Goal: Navigation & Orientation: Find specific page/section

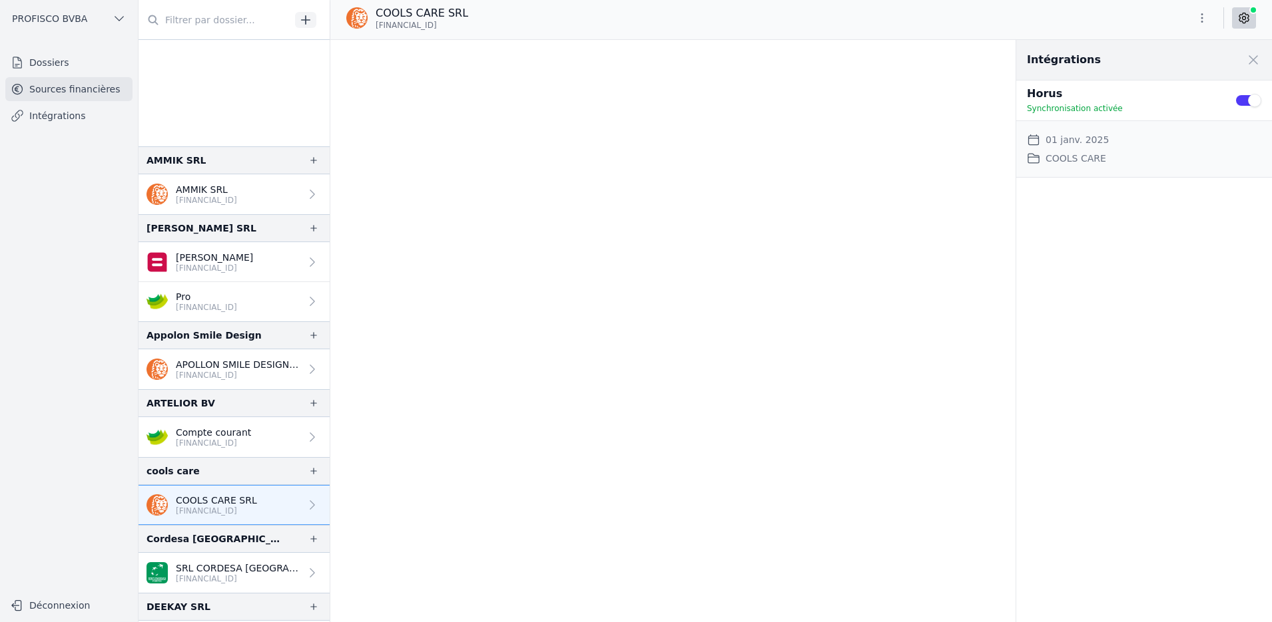
scroll to position [1931, 0]
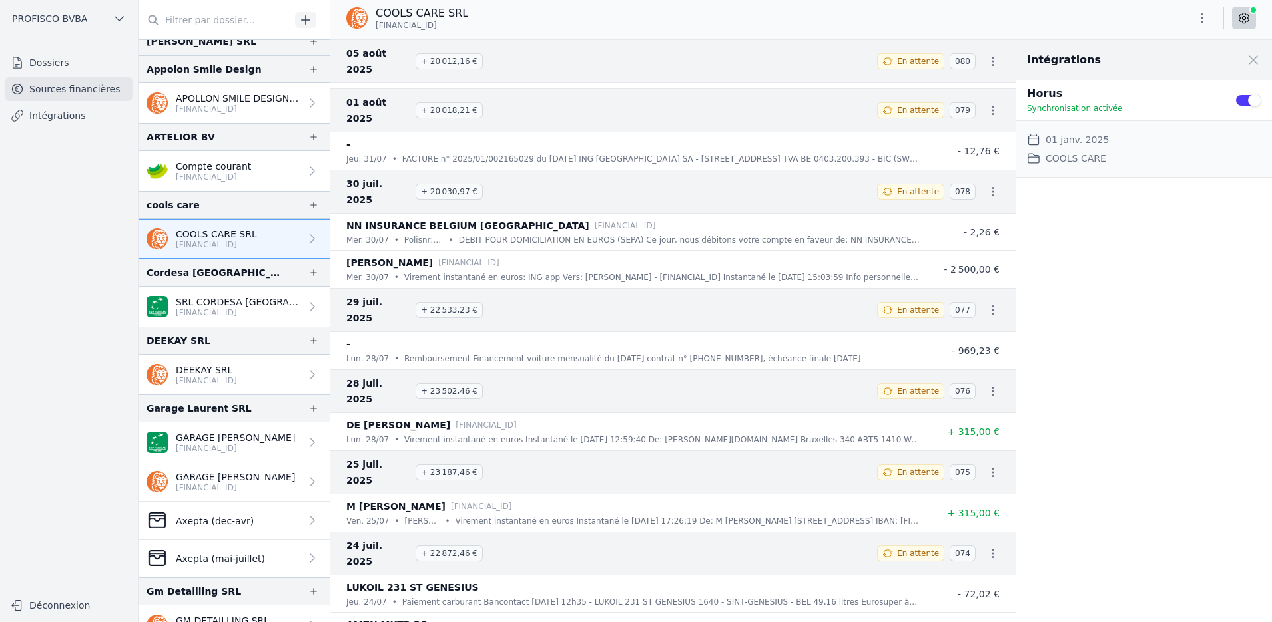
click at [53, 65] on link "Dossiers" at bounding box center [68, 63] width 127 height 24
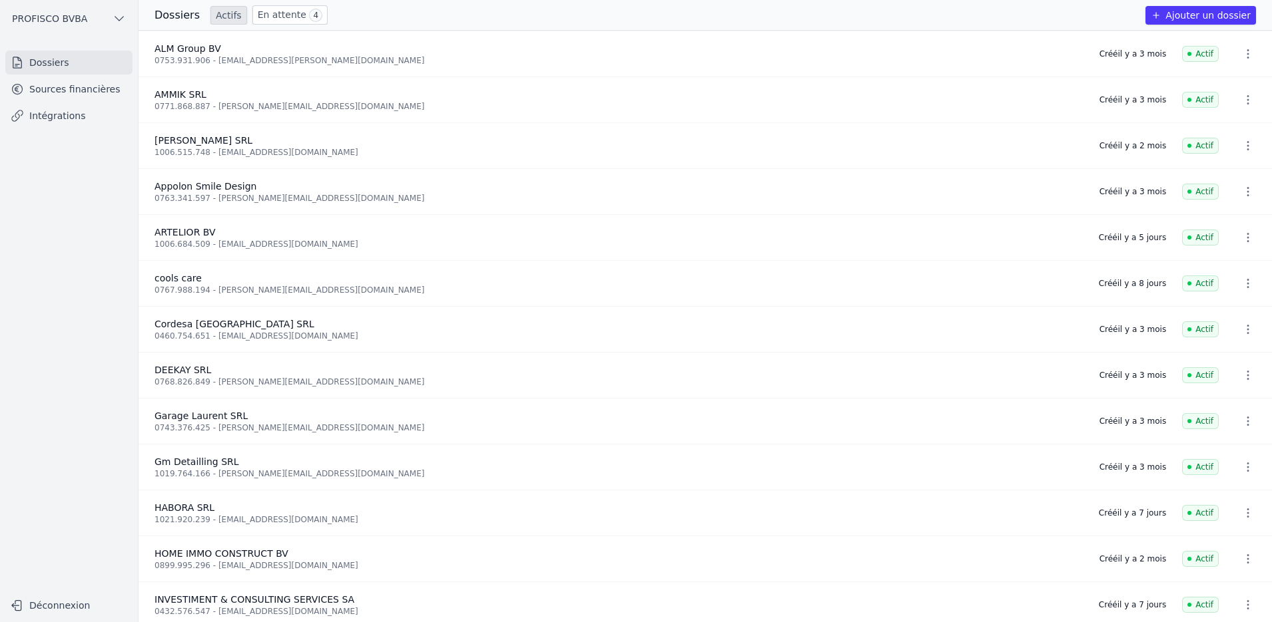
click at [182, 90] on span "AMMIK SRL" at bounding box center [180, 94] width 52 height 11
click at [62, 87] on link "Sources financières" at bounding box center [68, 89] width 127 height 24
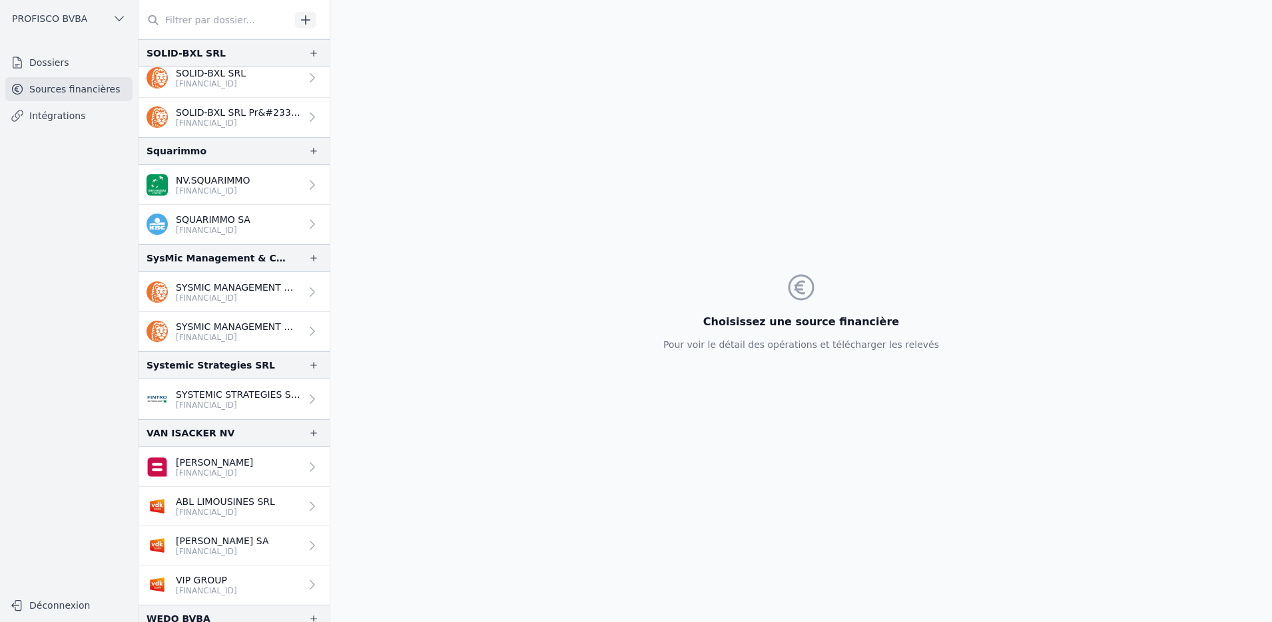
scroll to position [2576, 0]
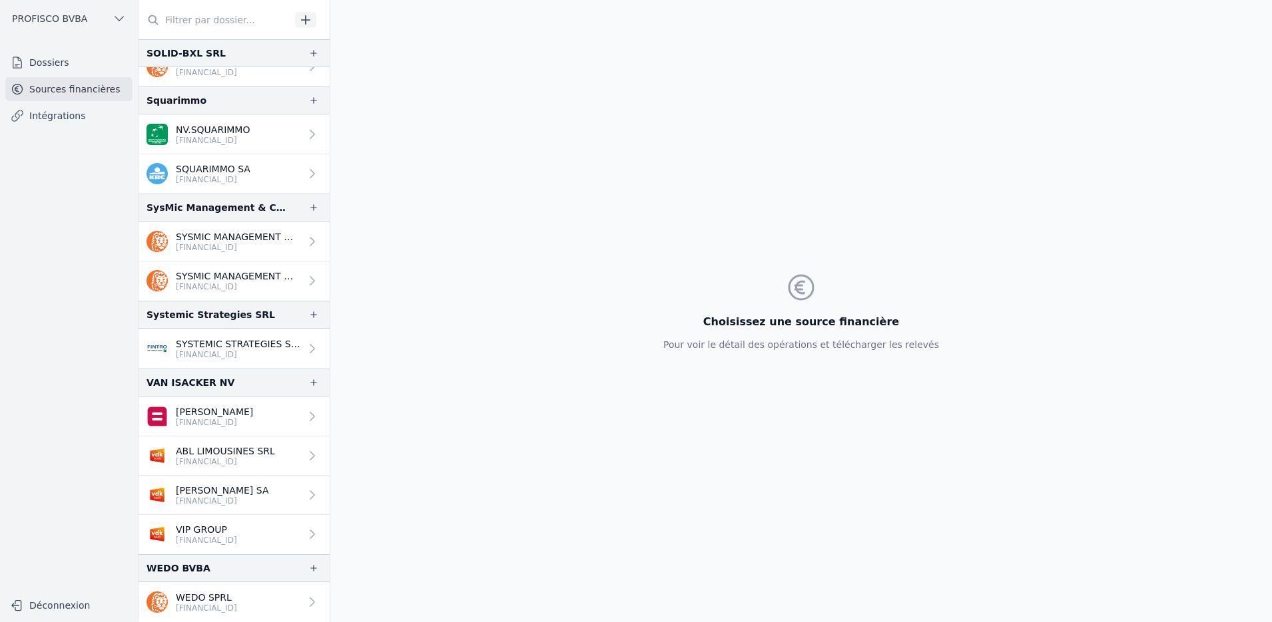
click at [231, 139] on p "[FINANCIAL_ID]" at bounding box center [213, 140] width 74 height 11
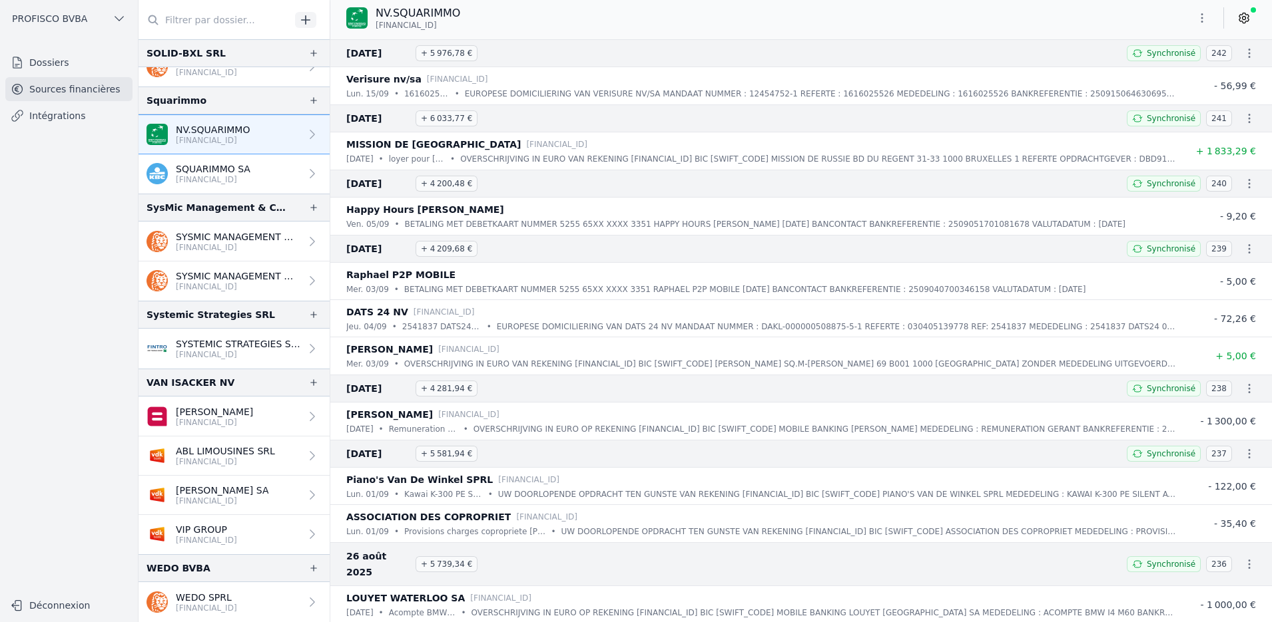
click at [230, 169] on p "SQUARIMMO SA" at bounding box center [213, 168] width 75 height 13
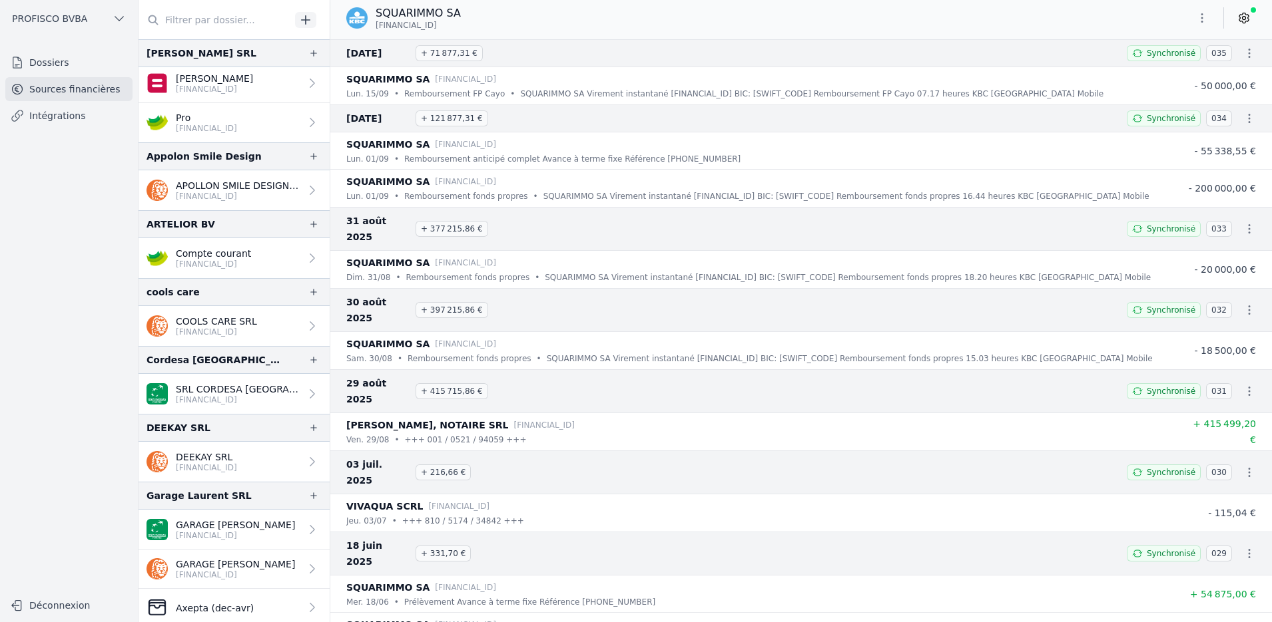
scroll to position [200, 0]
